Goal: Find specific page/section: Find specific page/section

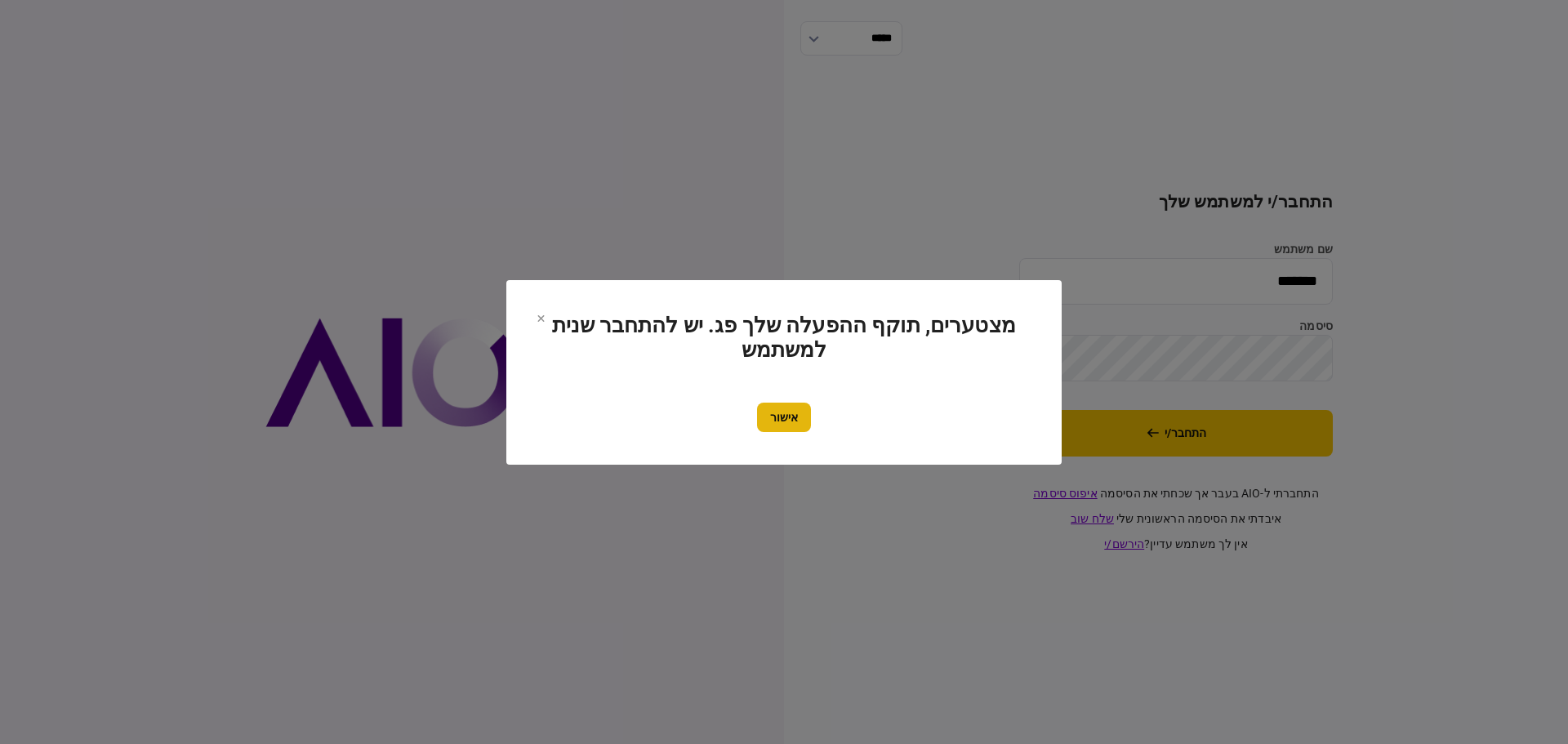
click at [784, 414] on button "אישור" at bounding box center [783, 417] width 54 height 29
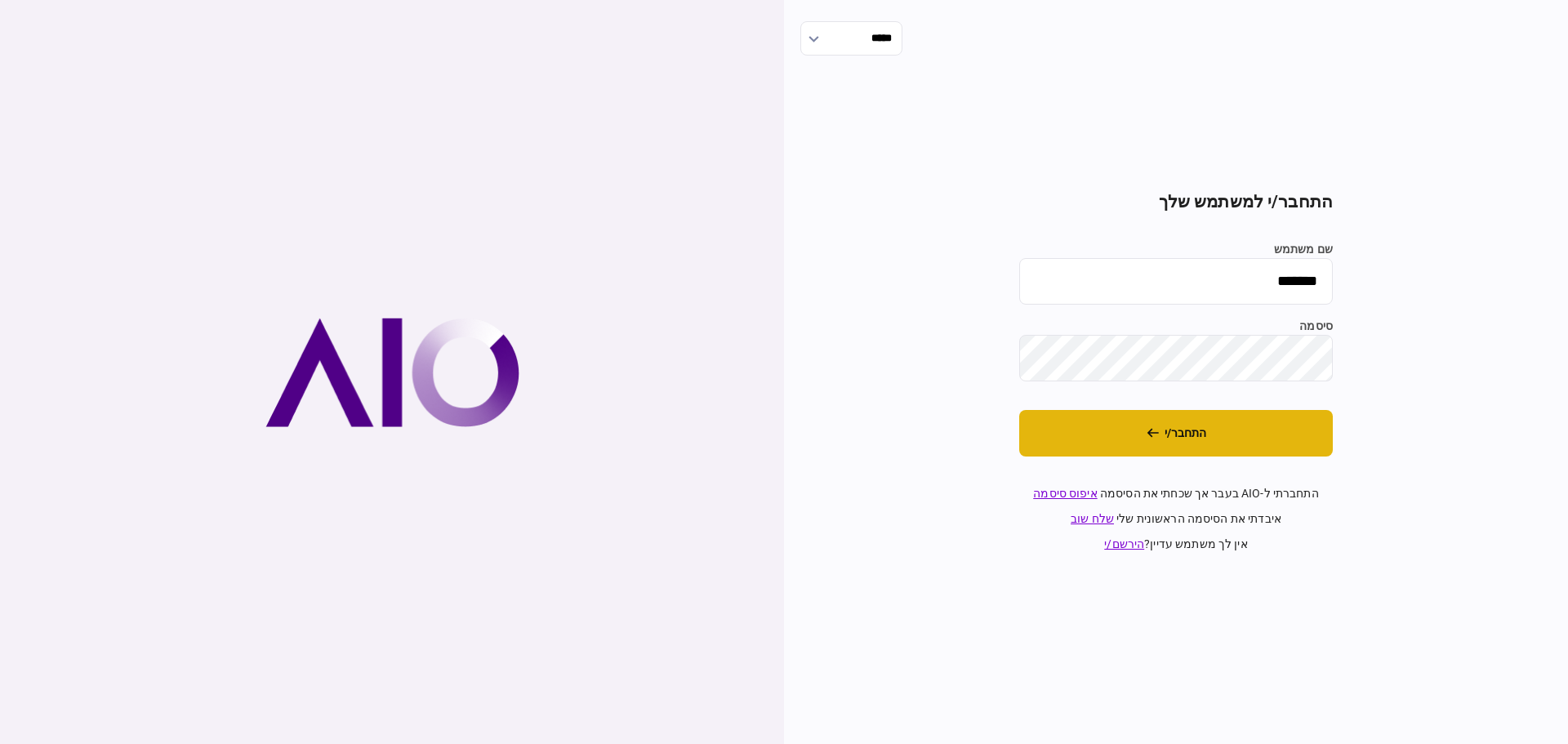
click at [1171, 427] on button "התחבר/י" at bounding box center [1175, 434] width 314 height 47
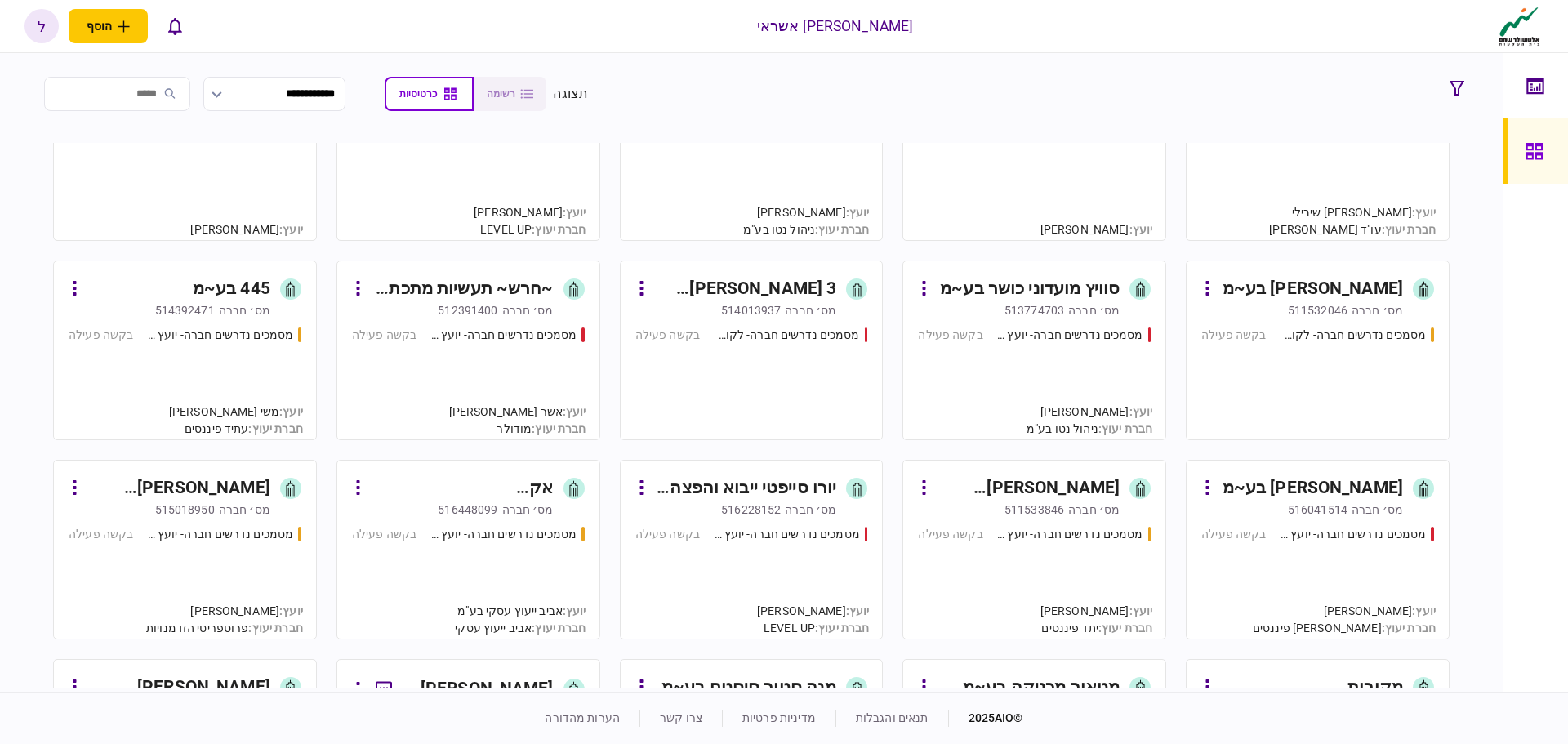
scroll to position [163, 0]
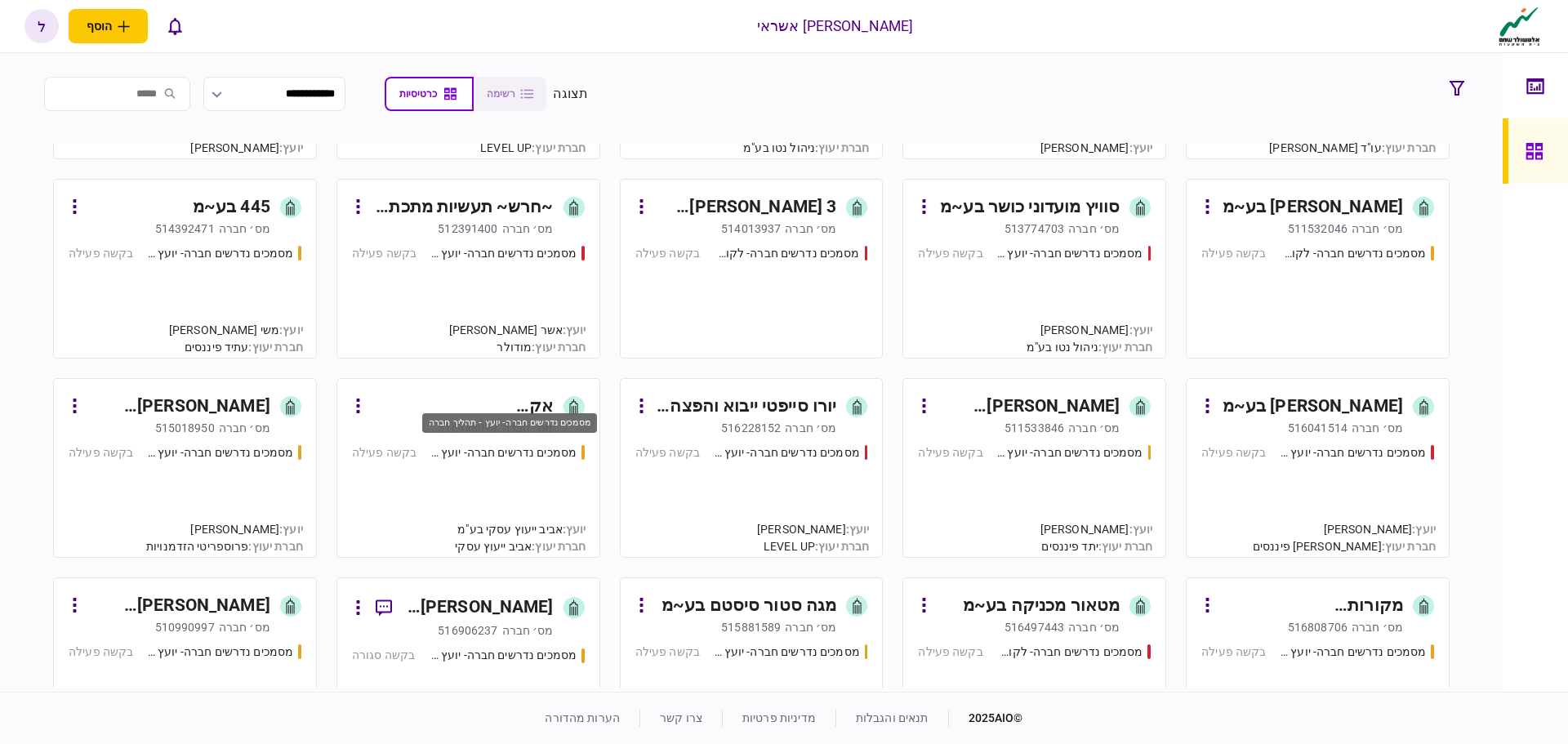
click at [476, 452] on div "מסמכים נדרשים חברה- יועץ - תהליך חברה" at bounding box center [503, 453] width 147 height 17
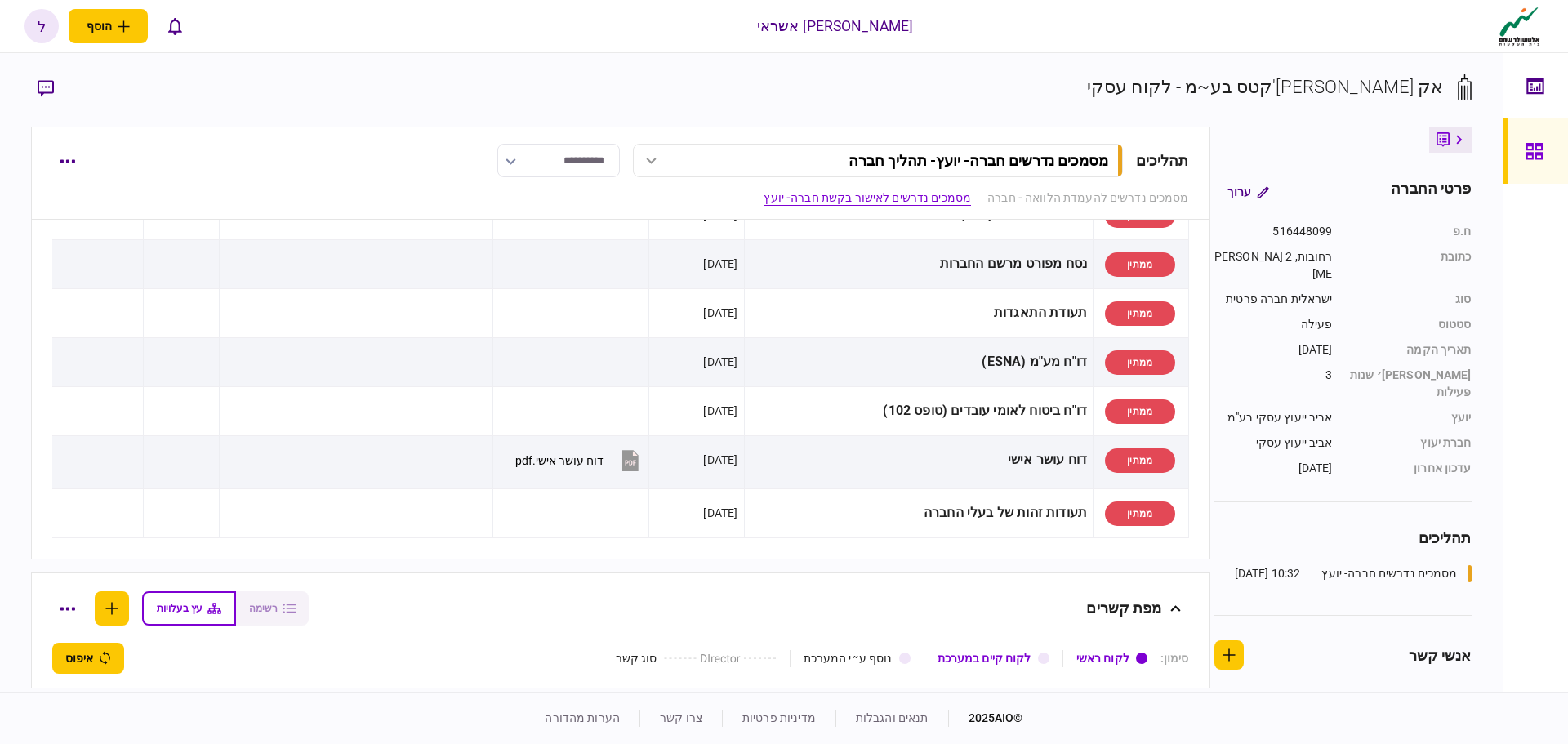
scroll to position [898, 0]
